Goal: Transaction & Acquisition: Purchase product/service

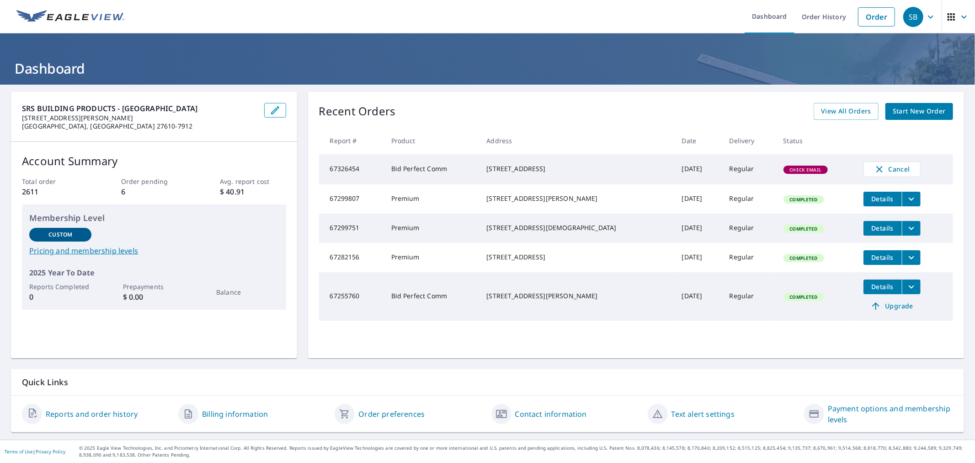
click at [903, 110] on span "Start New Order" at bounding box center [919, 111] width 53 height 11
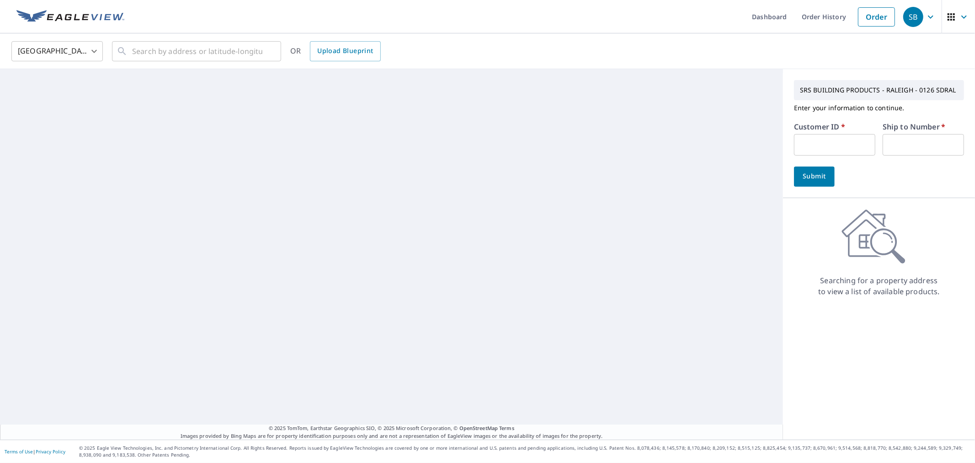
click at [839, 140] on input "text" at bounding box center [834, 144] width 81 height 21
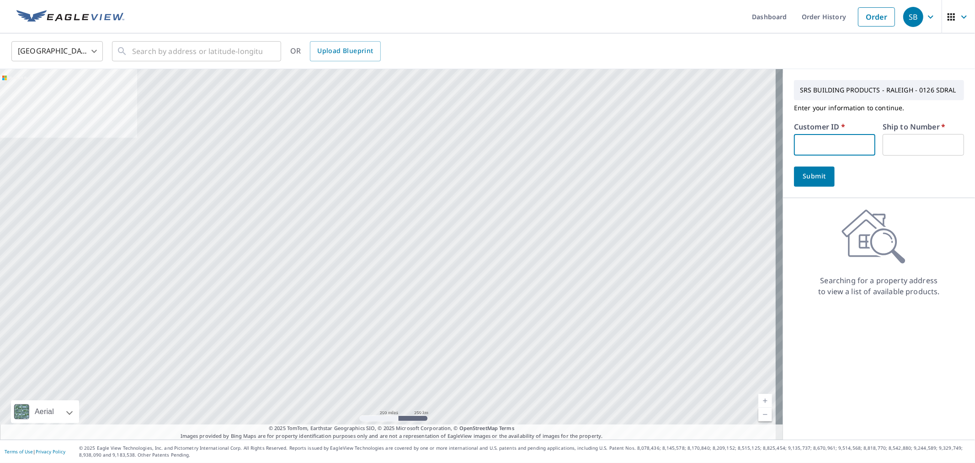
type input "S003412"
click at [917, 142] on input "text" at bounding box center [923, 144] width 81 height 21
type input "1"
click at [808, 174] on span "Submit" at bounding box center [815, 176] width 26 height 11
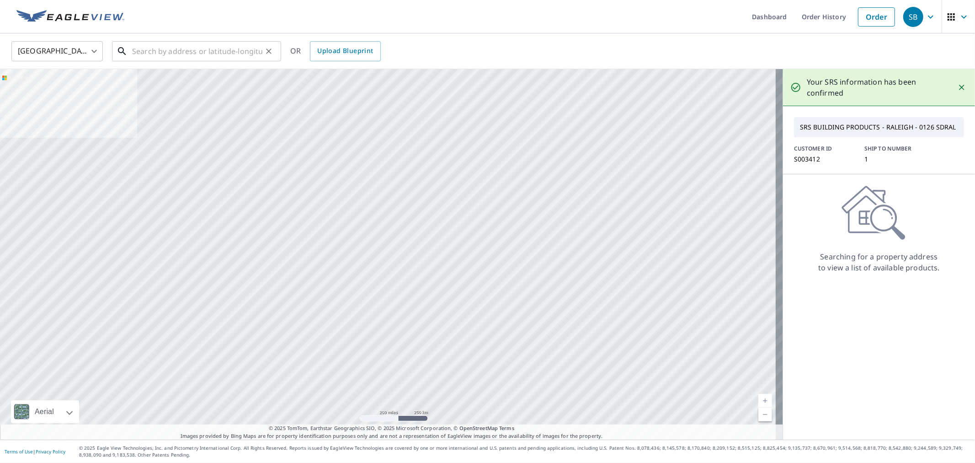
click at [243, 49] on input "text" at bounding box center [197, 51] width 130 height 26
paste input "[STREET_ADDRESS][PERSON_NAME]"
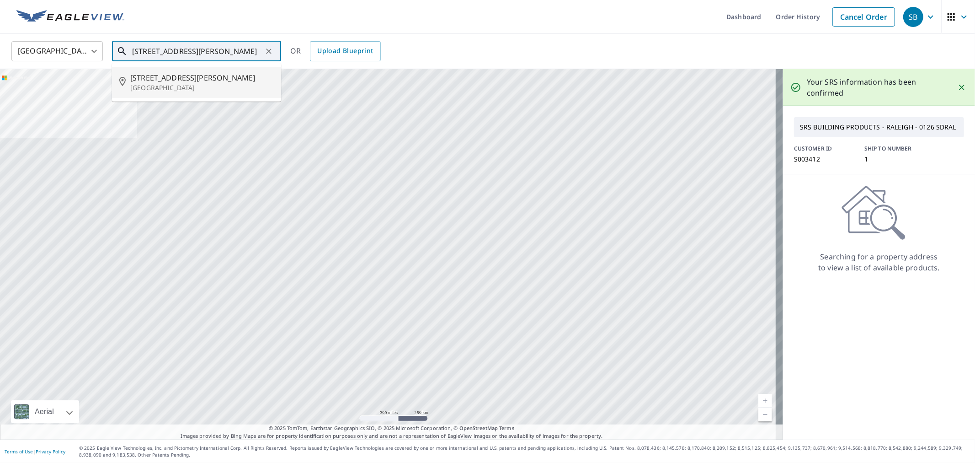
click at [180, 78] on span "[STREET_ADDRESS][PERSON_NAME]" at bounding box center [202, 77] width 144 height 11
type input "[STREET_ADDRESS][PERSON_NAME][PERSON_NAME]"
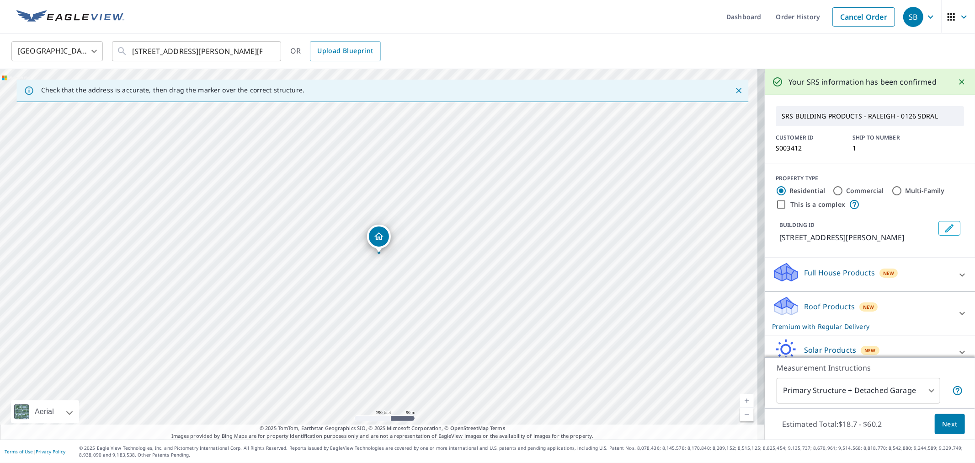
click at [942, 422] on span "Next" at bounding box center [950, 423] width 16 height 11
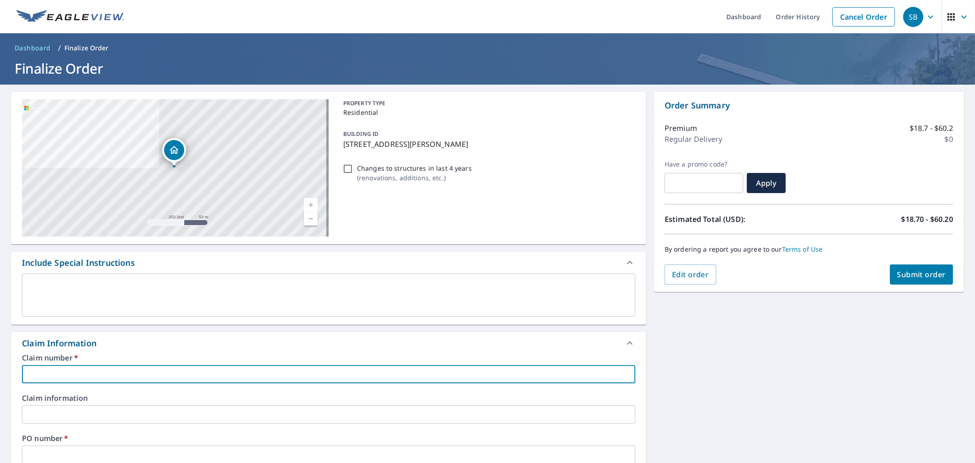
click at [193, 368] on input "text" at bounding box center [329, 374] width 614 height 18
paste input "[STREET_ADDRESS][PERSON_NAME]"
type input "[STREET_ADDRESS][PERSON_NAME]"
checkbox input "true"
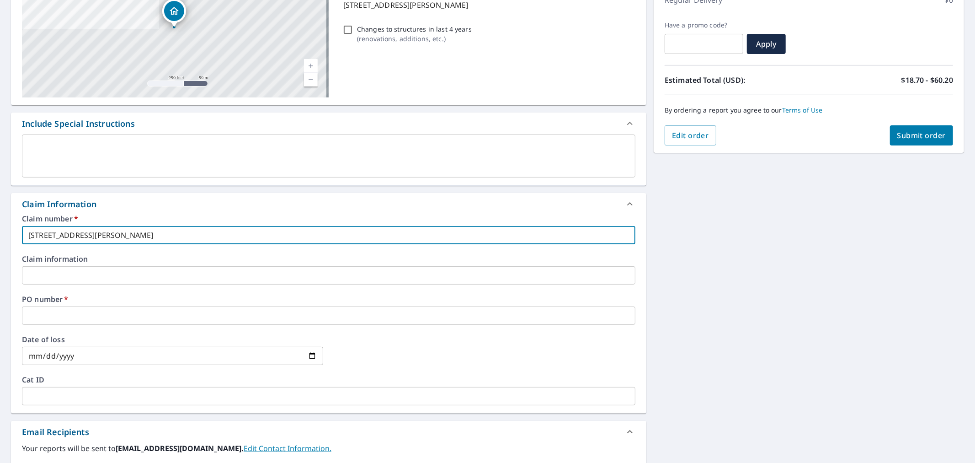
scroll to position [152, 0]
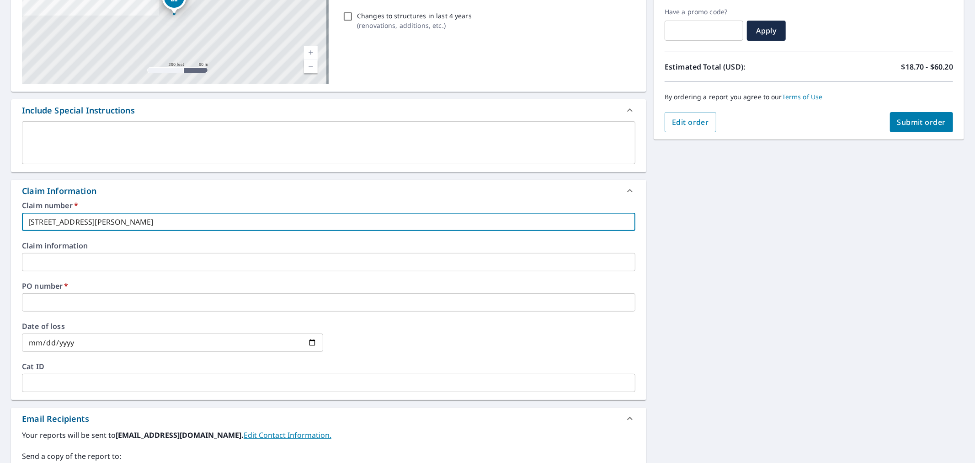
type input "[STREET_ADDRESS][PERSON_NAME]"
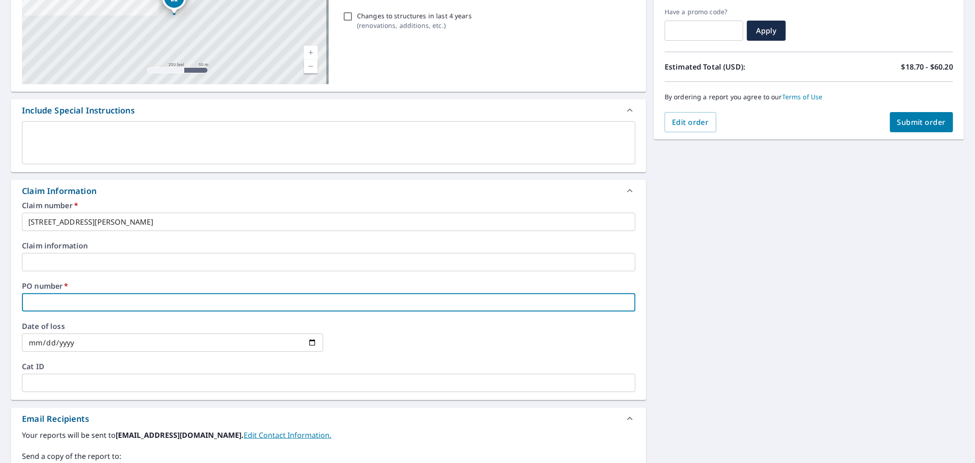
click at [129, 298] on input "text" at bounding box center [329, 302] width 614 height 18
paste input "[STREET_ADDRESS][PERSON_NAME]"
type input "[STREET_ADDRESS][PERSON_NAME]"
checkbox input "true"
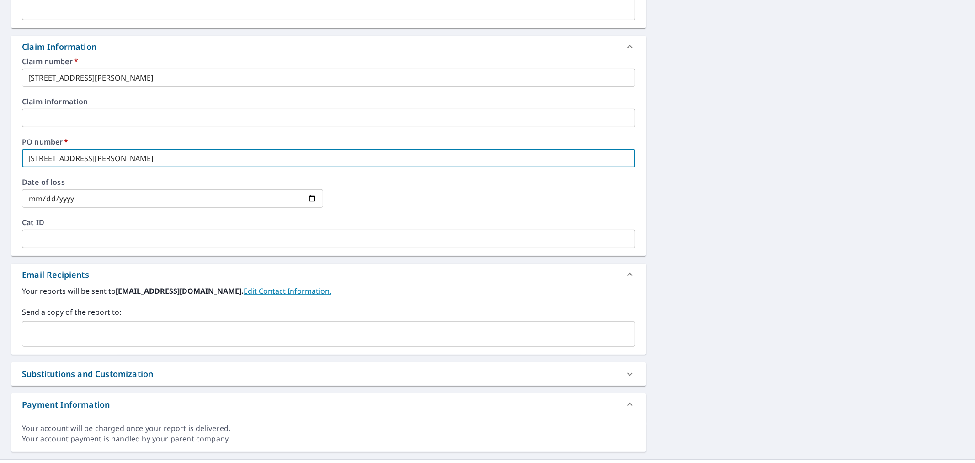
scroll to position [305, 0]
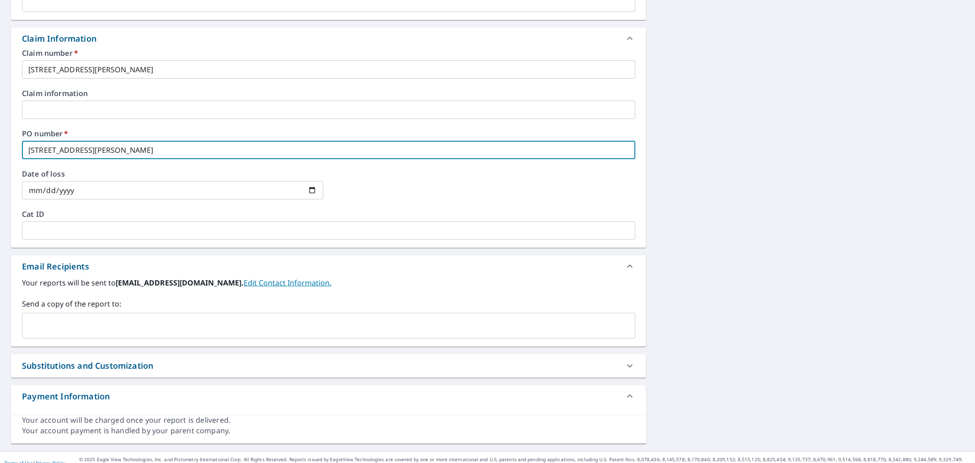
type input "[STREET_ADDRESS][PERSON_NAME]"
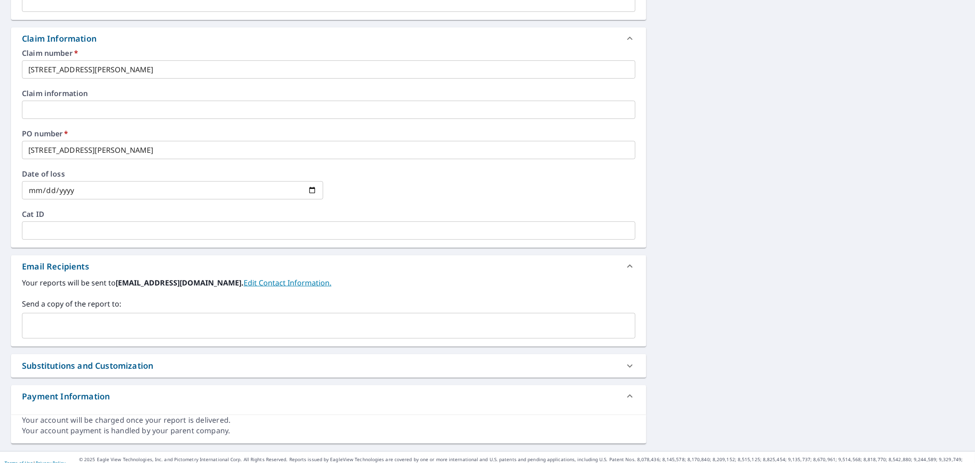
click at [125, 332] on input "text" at bounding box center [322, 325] width 592 height 17
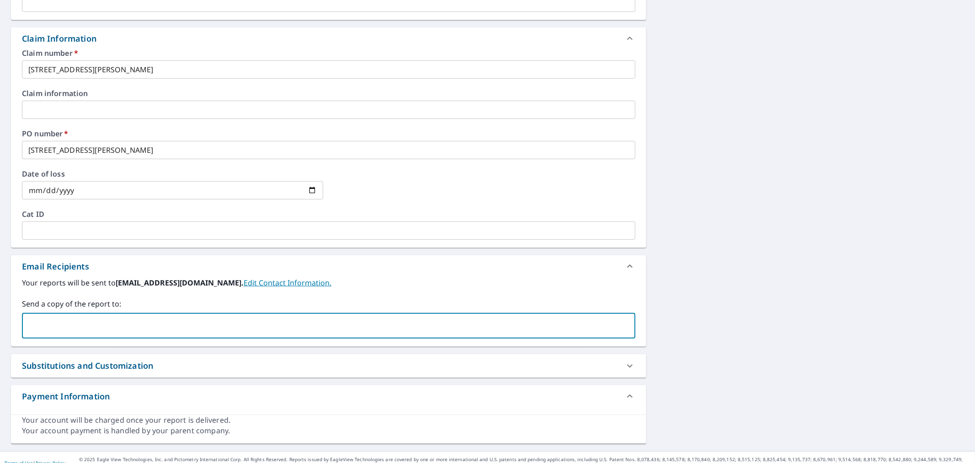
paste input "[PERSON_NAME][EMAIL_ADDRESS][DOMAIN_NAME]"
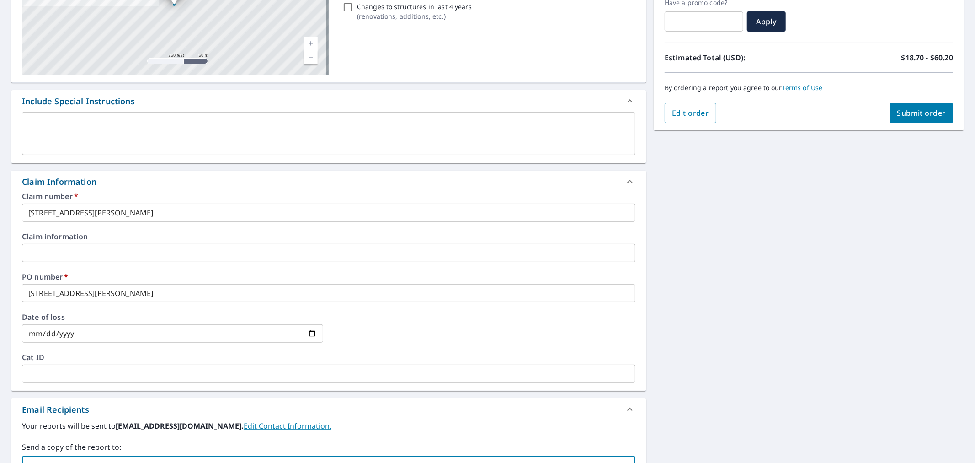
scroll to position [0, 0]
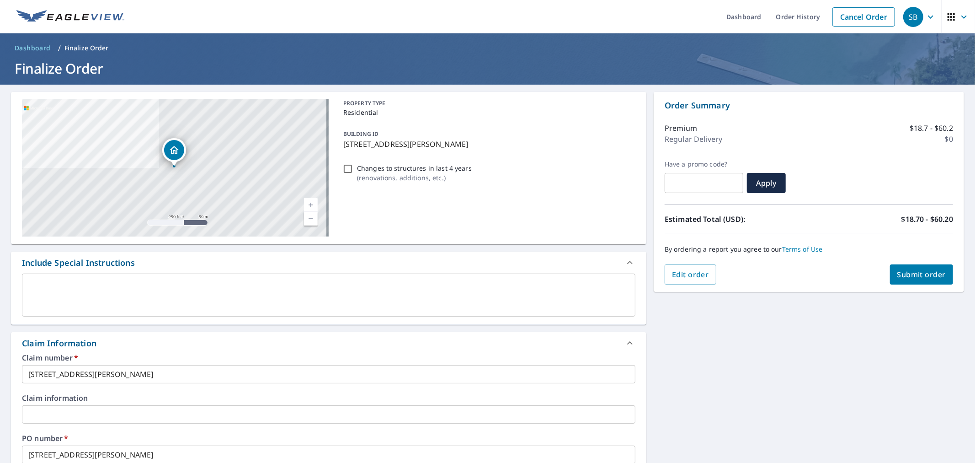
type input "[PERSON_NAME][EMAIL_ADDRESS][DOMAIN_NAME]"
click at [931, 270] on span "Submit order" at bounding box center [922, 274] width 49 height 10
checkbox input "true"
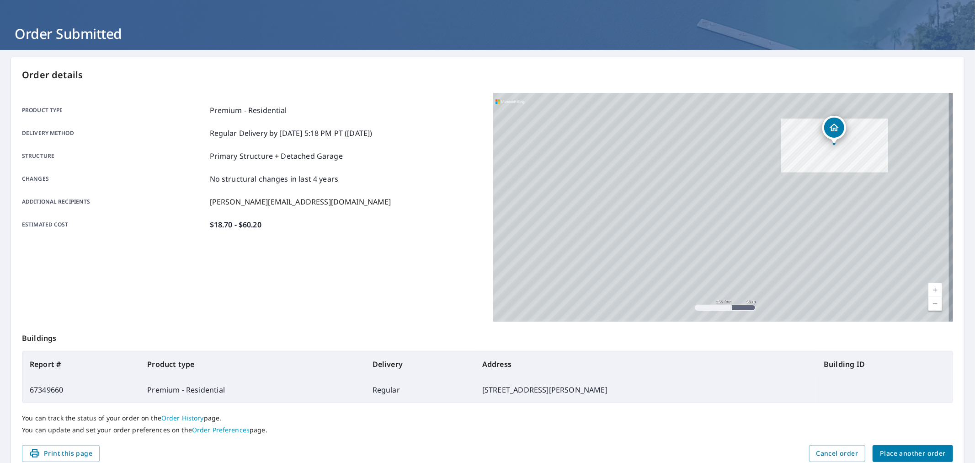
scroll to position [75, 0]
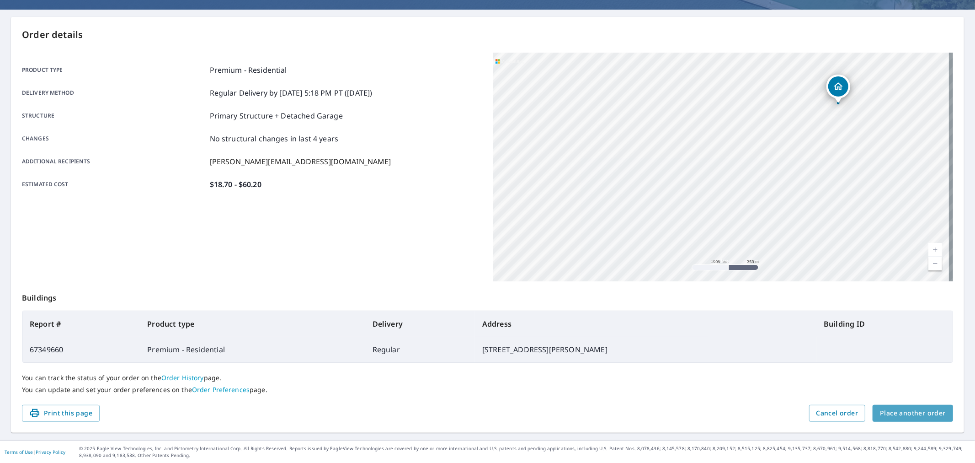
click at [920, 406] on button "Place another order" at bounding box center [913, 413] width 80 height 17
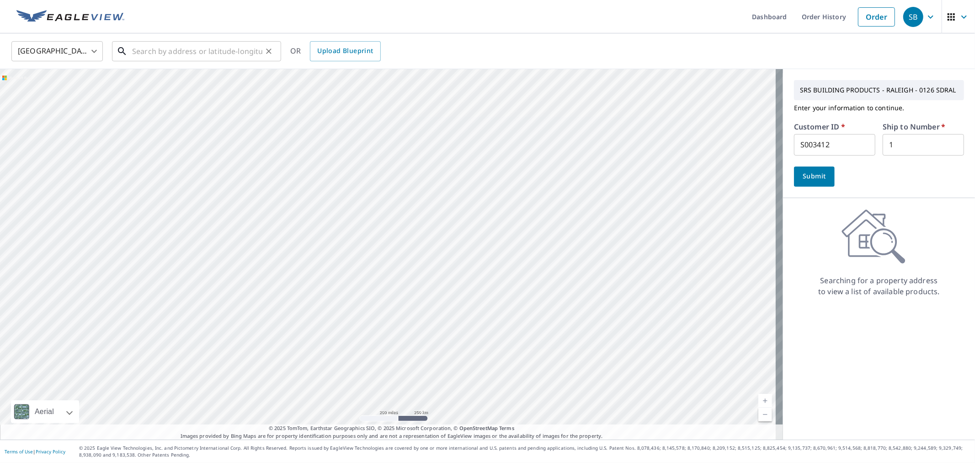
click at [239, 61] on div "​" at bounding box center [196, 51] width 169 height 20
paste input "[GEOGRAPHIC_DATA]"
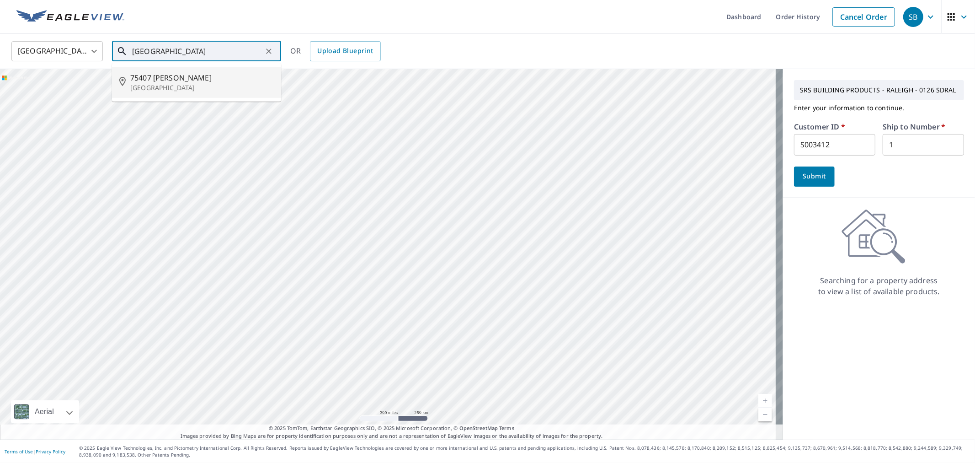
click at [196, 76] on span "75407 [PERSON_NAME]" at bounding box center [202, 77] width 144 height 11
type input "[STREET_ADDRESS]"
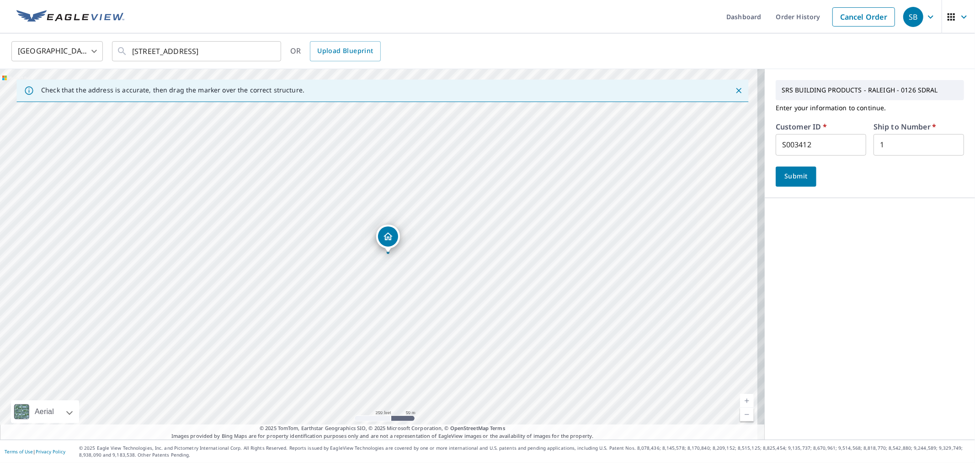
click at [788, 175] on span "Submit" at bounding box center [796, 176] width 26 height 11
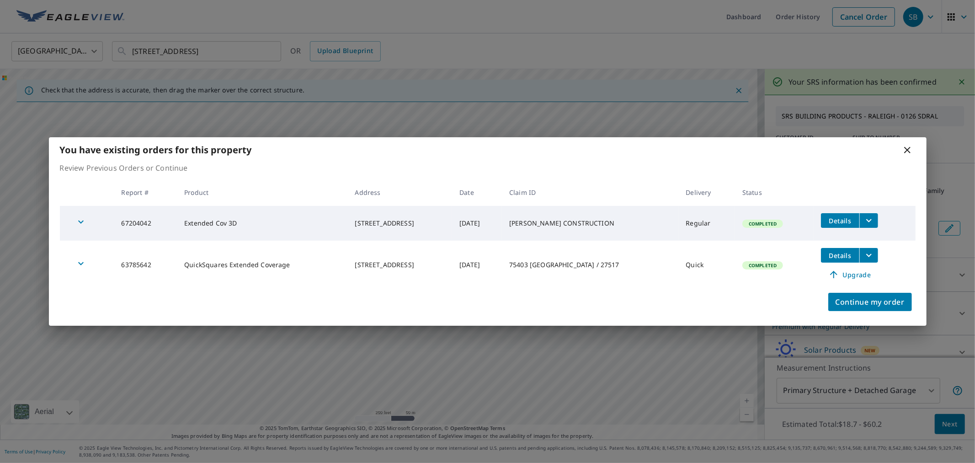
click at [871, 221] on icon "filesDropdownBtn-67204042" at bounding box center [869, 220] width 11 height 11
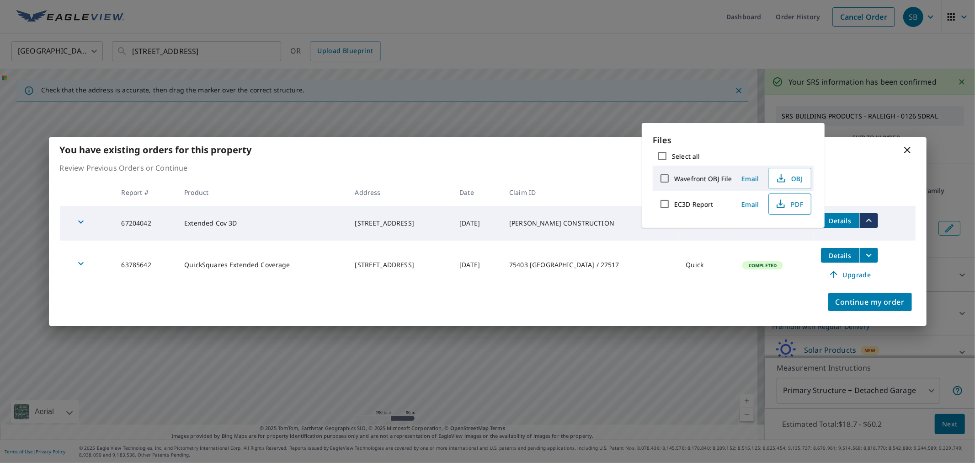
click at [784, 205] on icon "button" at bounding box center [781, 203] width 11 height 11
